Goal: Task Accomplishment & Management: Use online tool/utility

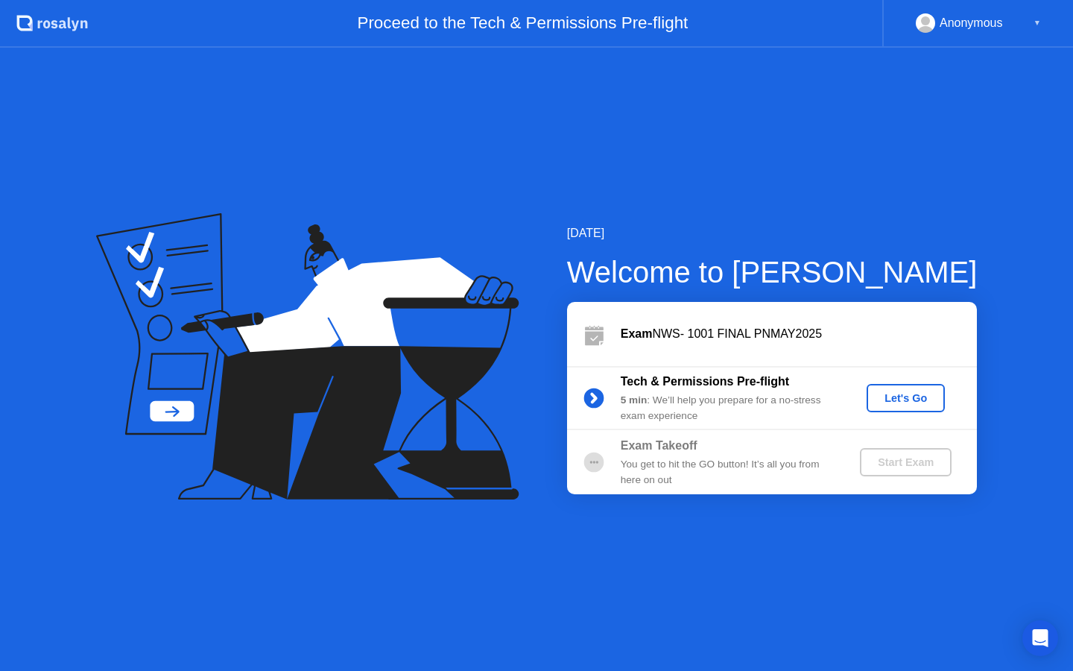
click at [738, 472] on div "You get to hit the GO button! It’s all you from here on out" at bounding box center [728, 472] width 215 height 31
click at [906, 461] on div "Start Exam" at bounding box center [906, 462] width 80 height 12
click at [910, 399] on div "Let's Go" at bounding box center [906, 398] width 66 height 12
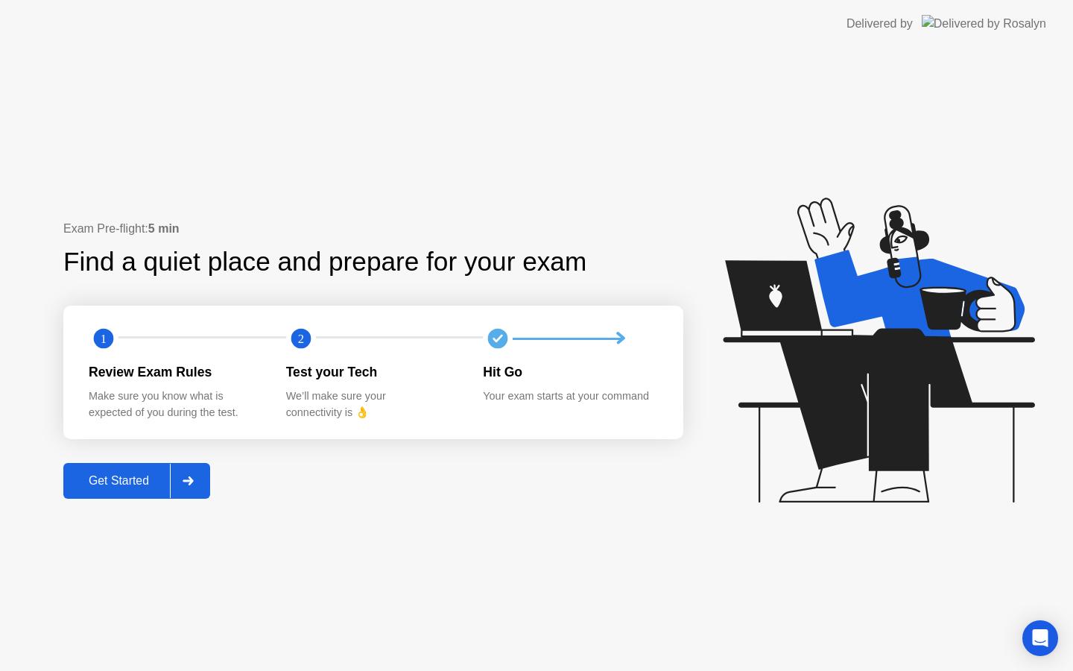
click at [194, 484] on icon at bounding box center [188, 480] width 11 height 9
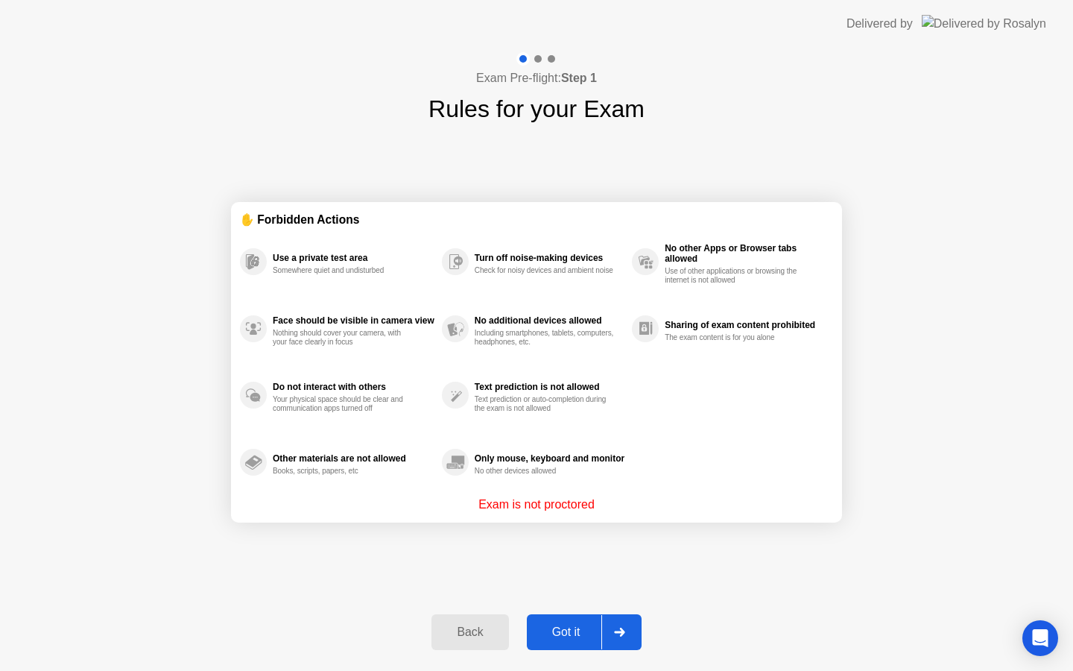
click at [586, 633] on div "Got it" at bounding box center [566, 631] width 70 height 13
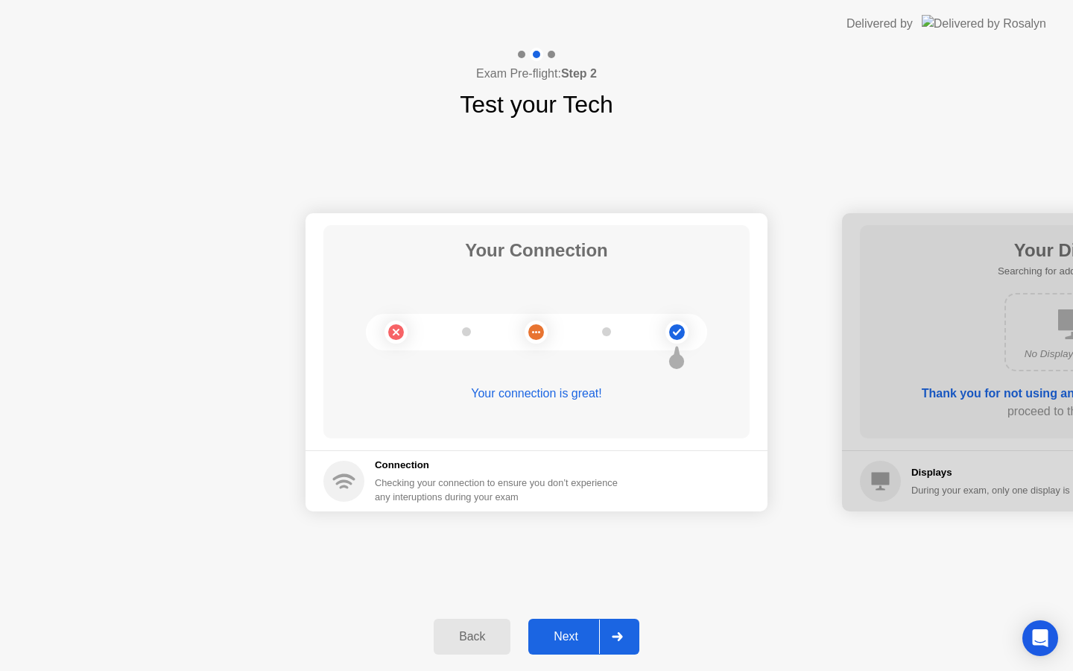
click at [586, 633] on div "Next" at bounding box center [566, 636] width 66 height 13
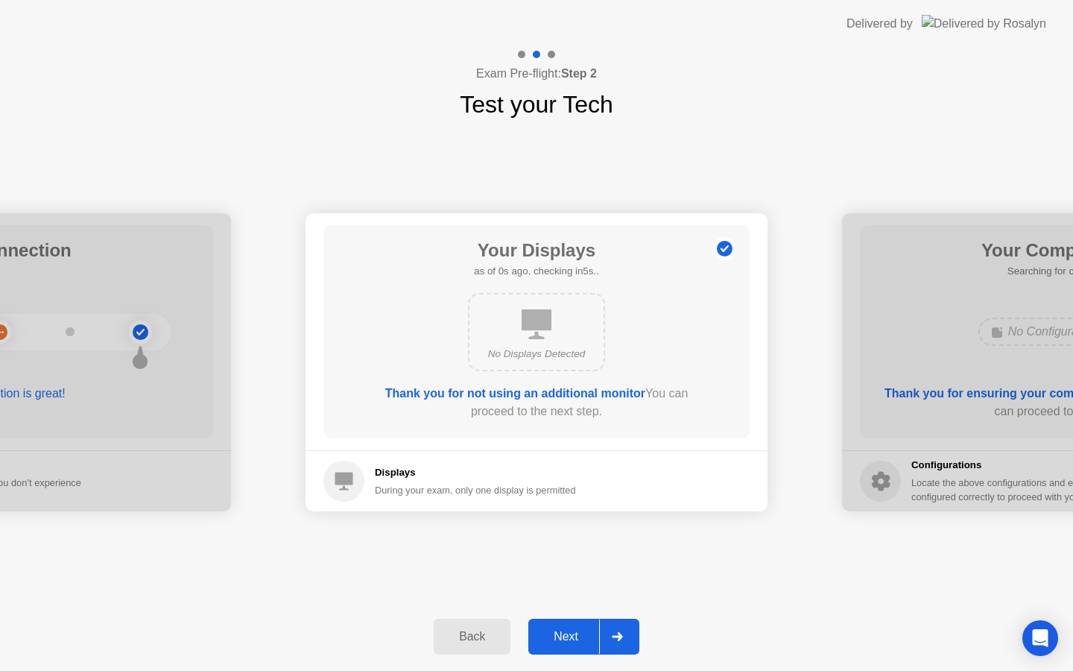
click at [586, 633] on div "Next" at bounding box center [566, 636] width 66 height 13
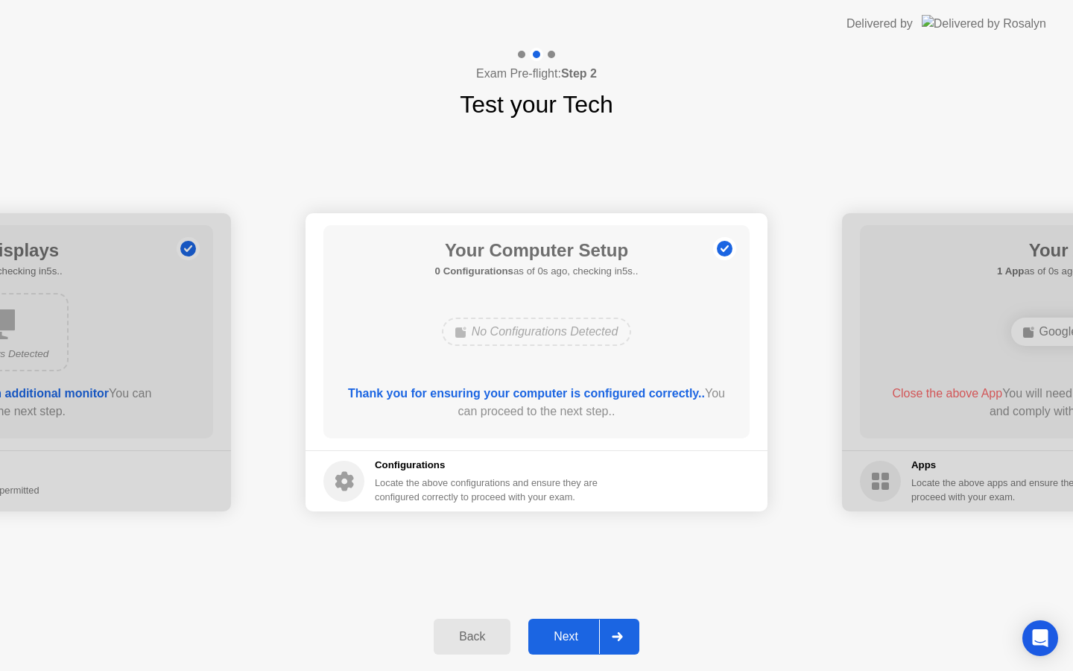
click at [586, 633] on div "Next" at bounding box center [566, 636] width 66 height 13
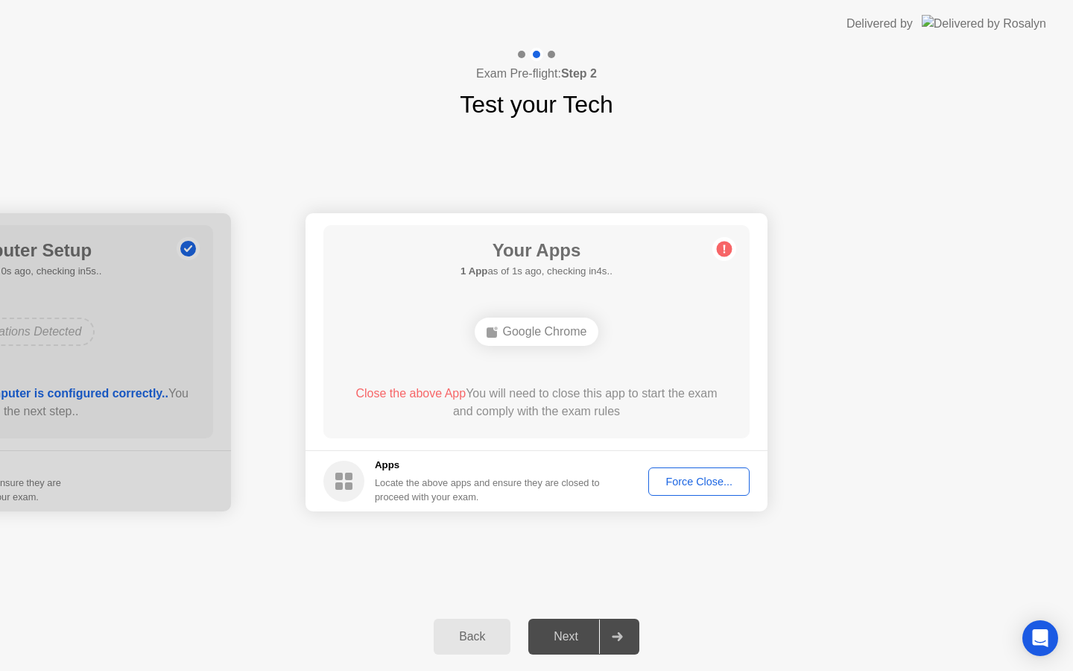
click at [705, 485] on div "Force Close..." at bounding box center [699, 482] width 91 height 12
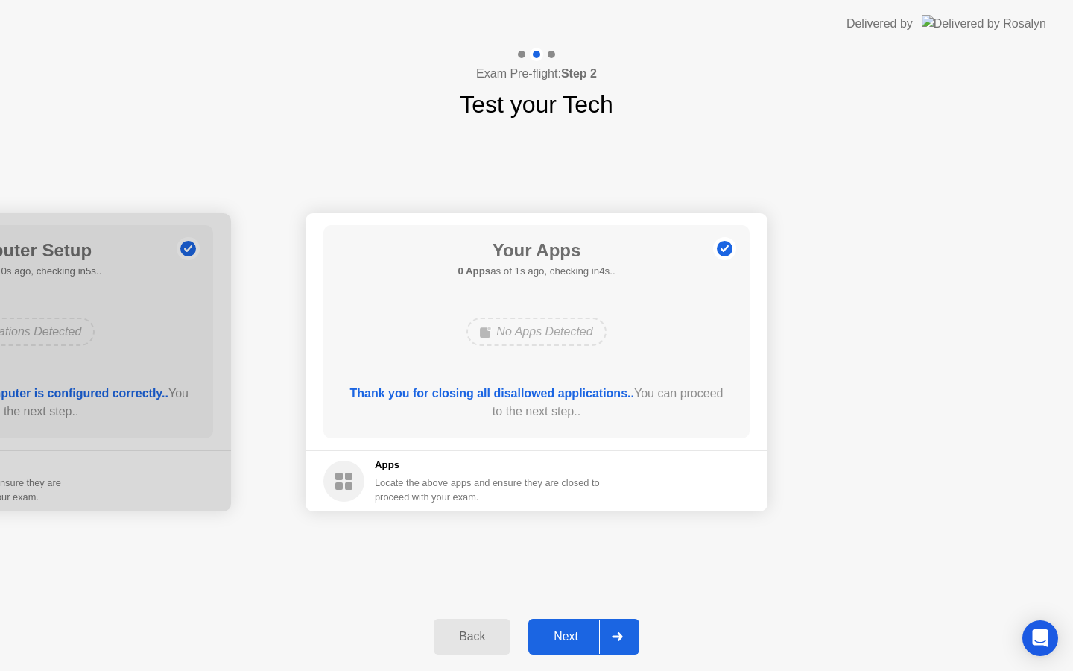
click at [553, 625] on button "Next" at bounding box center [584, 637] width 111 height 36
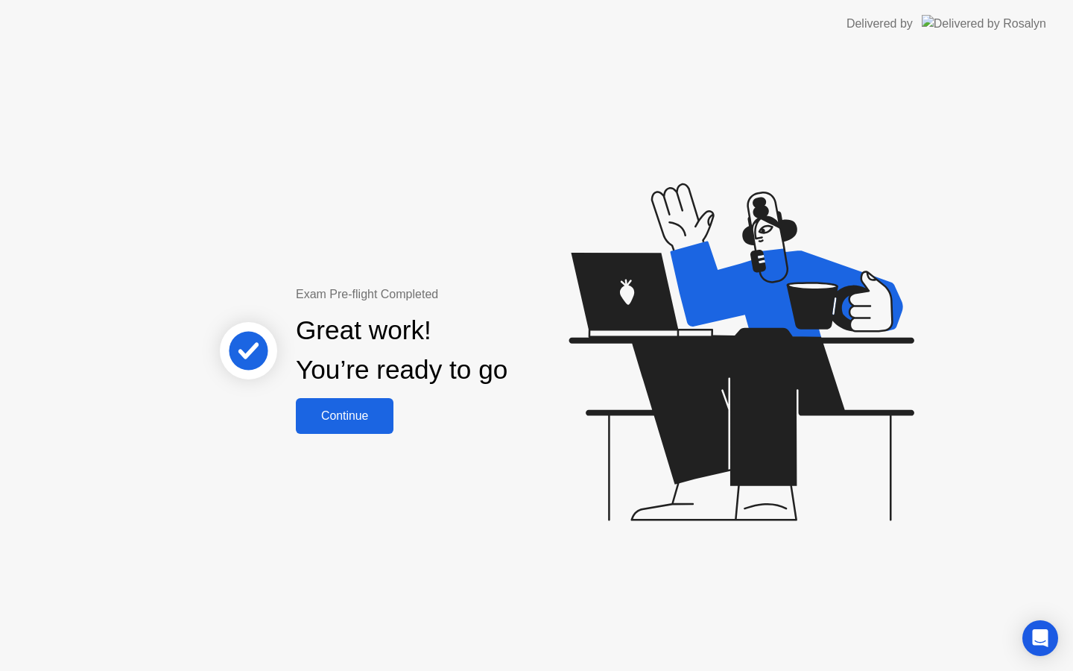
click at [359, 416] on div "Continue" at bounding box center [344, 415] width 89 height 13
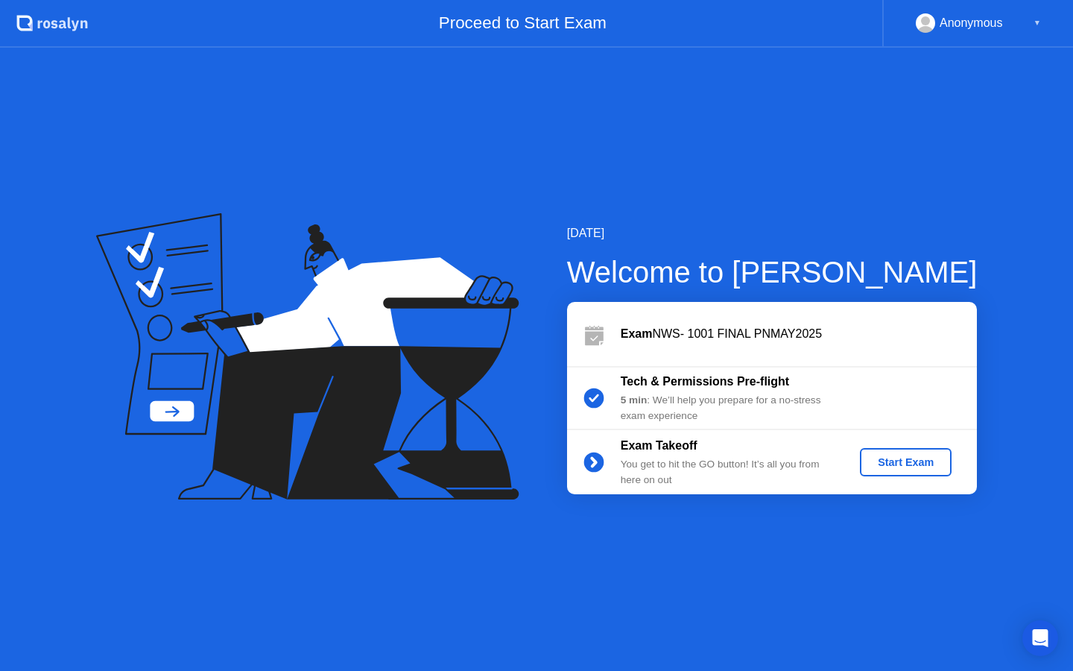
click at [939, 471] on button "Start Exam" at bounding box center [906, 462] width 92 height 28
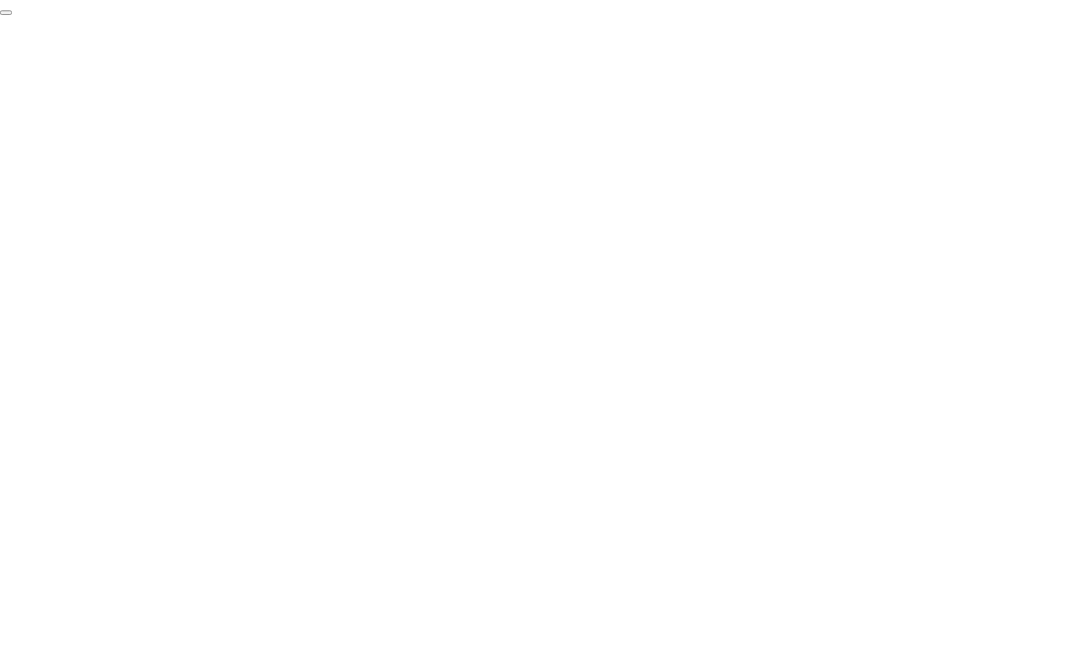
click div "End Proctoring Session"
